Goal: Check status: Check status

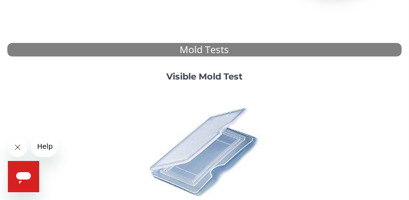
scroll to position [73, 0]
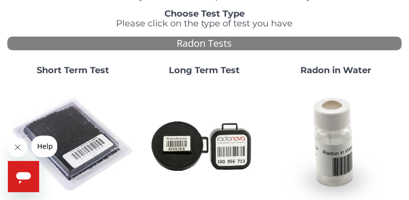
click at [83, 69] on strong "Short Term Test" at bounding box center [73, 70] width 72 height 11
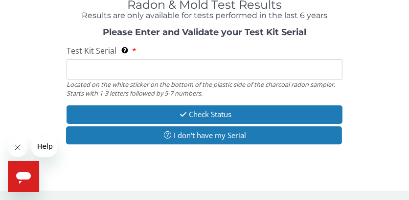
click at [88, 65] on input "Test Kit Serial Located on the white sticker on the bottom of the plastic side …" at bounding box center [204, 69] width 276 height 21
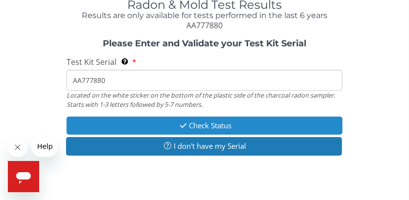
type input "AA777880"
click at [112, 127] on button "Check Status" at bounding box center [204, 126] width 276 height 18
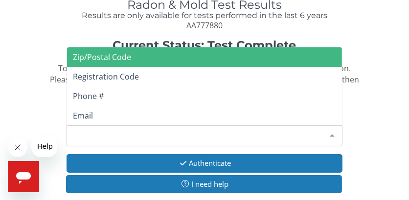
click at [333, 134] on div at bounding box center [332, 135] width 20 height 19
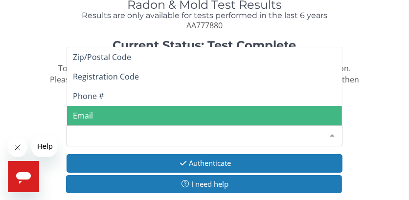
click at [85, 113] on span "Email" at bounding box center [83, 115] width 20 height 11
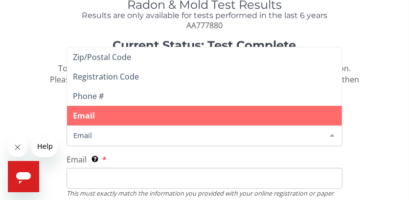
click at [114, 132] on span "Email" at bounding box center [196, 135] width 251 height 11
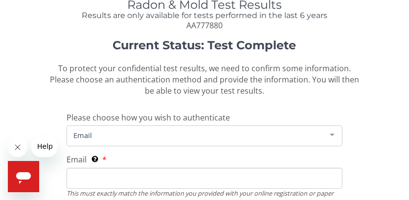
click at [111, 135] on span "Email" at bounding box center [196, 135] width 251 height 11
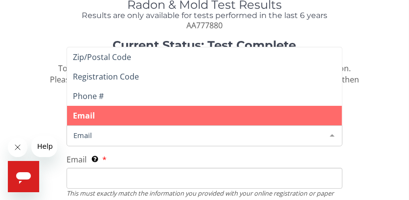
click at [332, 133] on div at bounding box center [332, 135] width 20 height 19
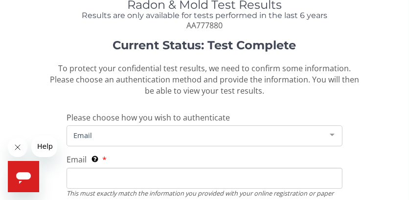
click at [230, 132] on span "Email" at bounding box center [196, 135] width 251 height 11
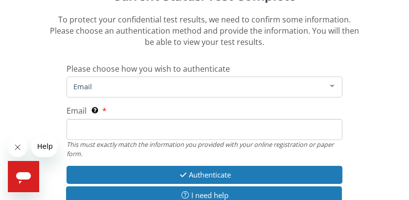
click at [82, 123] on input "Email This must exactly match the information you provided with your online reg…" at bounding box center [204, 129] width 276 height 21
type input "[EMAIL_ADDRESS][DOMAIN_NAME]"
drag, startPoint x: 357, startPoint y: 145, endPoint x: 362, endPoint y: 154, distance: 10.3
click at [357, 147] on div "Current Status: Test Complete To protect your confidential test results, we nee…" at bounding box center [204, 102] width 394 height 225
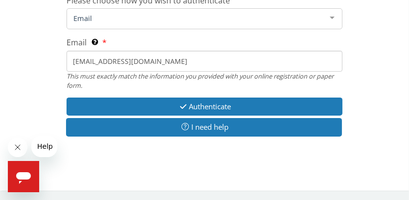
scroll to position [172, 0]
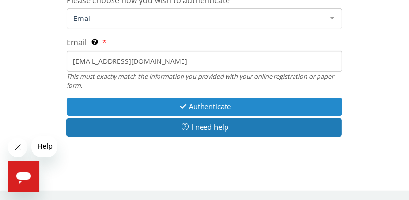
click at [160, 103] on button "Authenticate" at bounding box center [204, 107] width 276 height 18
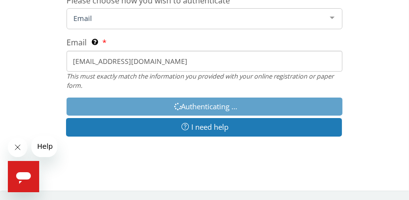
scroll to position [195, 0]
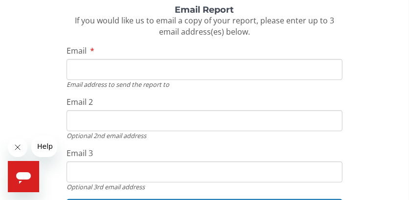
click at [99, 72] on input "Email" at bounding box center [204, 69] width 276 height 21
type input "[EMAIL_ADDRESS][DOMAIN_NAME]"
click at [34, 102] on div "Download Report To download and view your report now, please click the Download…" at bounding box center [204, 82] width 394 height 291
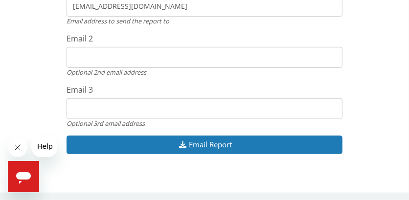
scroll to position [261, 0]
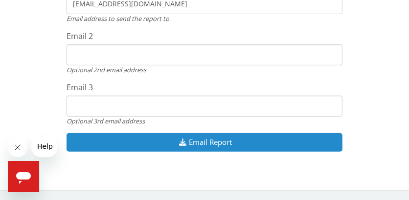
click at [135, 145] on button "Email Report" at bounding box center [204, 142] width 276 height 18
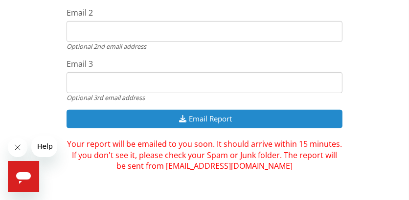
scroll to position [294, 0]
